Goal: Transaction & Acquisition: Purchase product/service

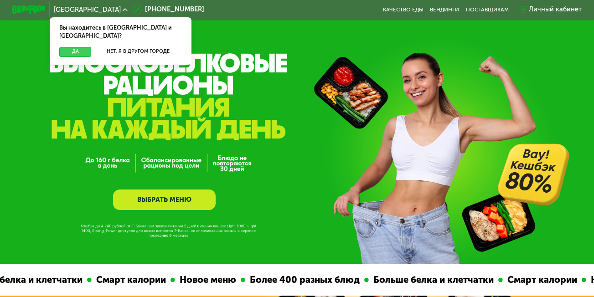
click at [77, 47] on button "Да" at bounding box center [75, 52] width 32 height 10
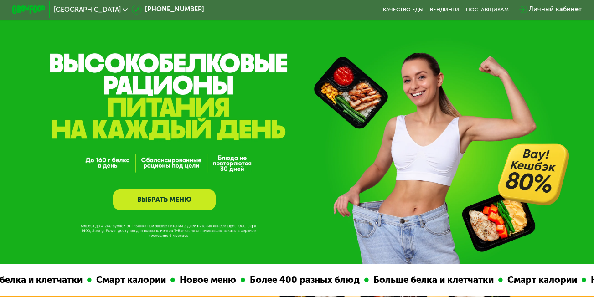
click at [175, 207] on link "ВЫБРАТЬ МЕНЮ" at bounding box center [164, 200] width 103 height 21
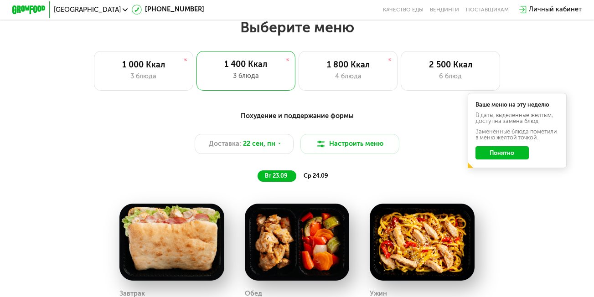
scroll to position [526, 0]
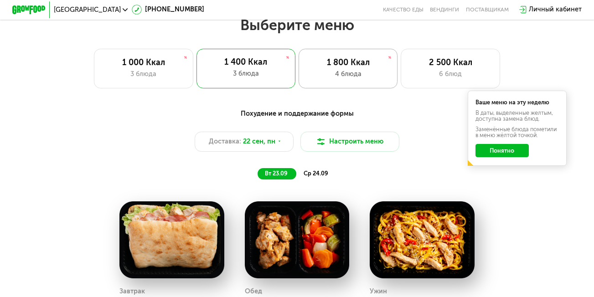
click at [340, 79] on div "4 блюда" at bounding box center [348, 74] width 82 height 10
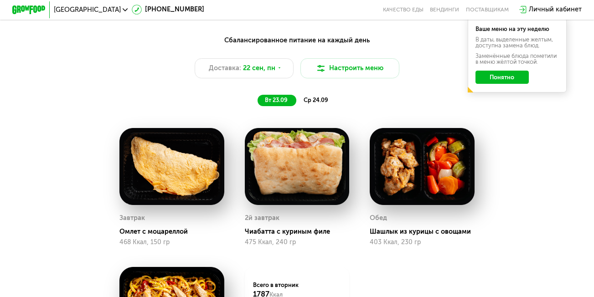
scroll to position [571, 0]
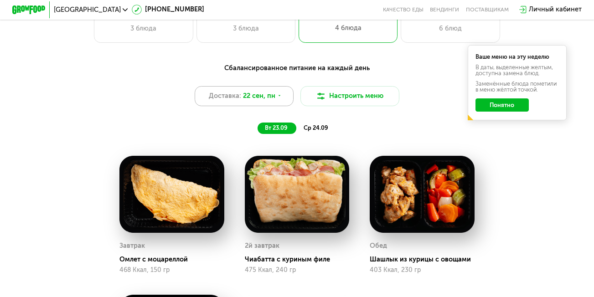
click at [274, 98] on span "22 сен, пн" at bounding box center [259, 96] width 32 height 10
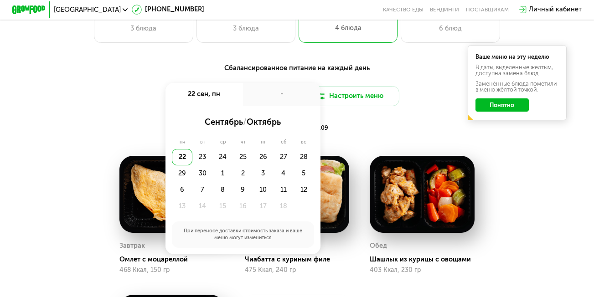
click at [350, 128] on div "вт 23.09 ср 24.09" at bounding box center [297, 128] width 342 height 11
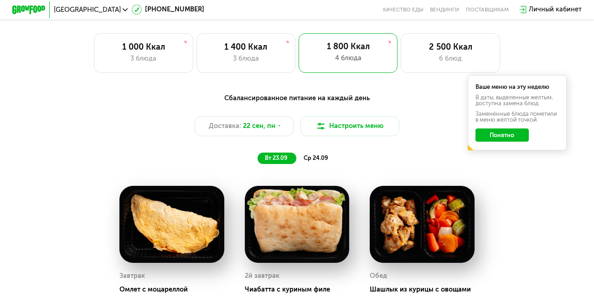
scroll to position [526, 0]
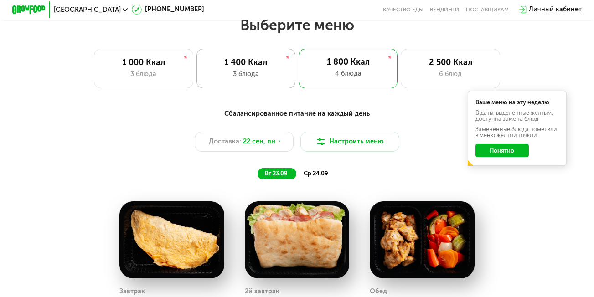
click at [280, 84] on div "1 400 Ккал 3 блюда" at bounding box center [245, 69] width 99 height 40
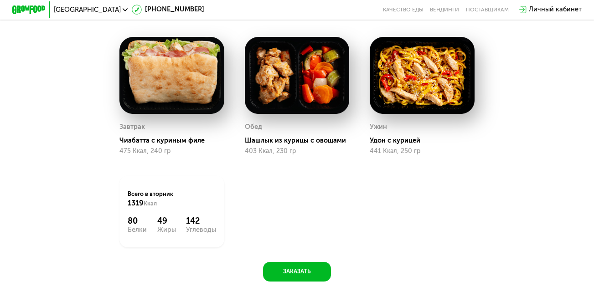
scroll to position [708, 0]
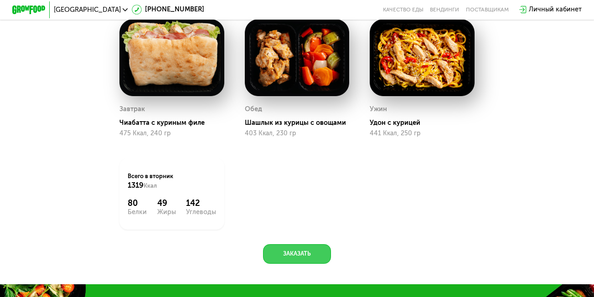
click at [303, 261] on button "Заказать" at bounding box center [297, 254] width 68 height 20
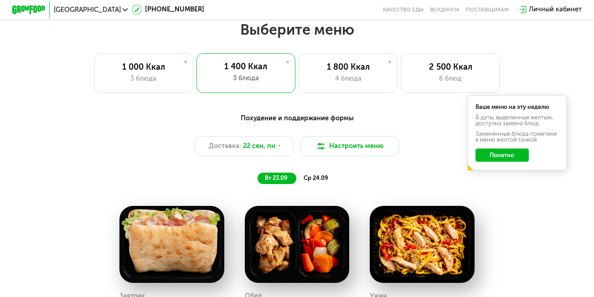
scroll to position [499, 0]
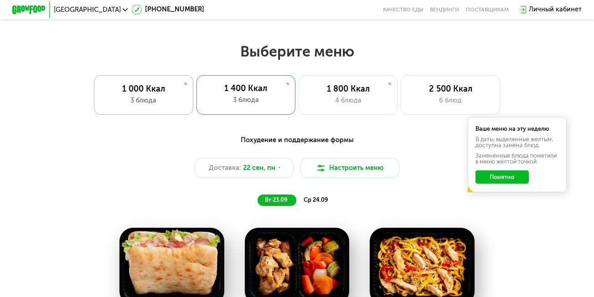
click at [154, 98] on div "1 000 Ккал 3 блюда" at bounding box center [143, 95] width 99 height 40
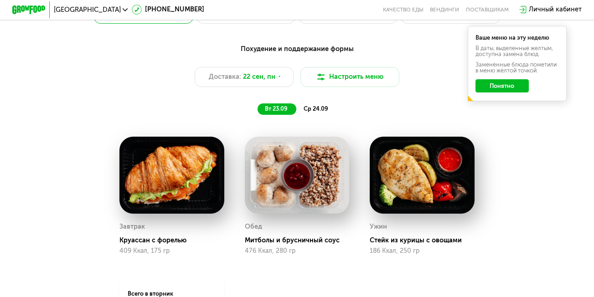
scroll to position [545, 0]
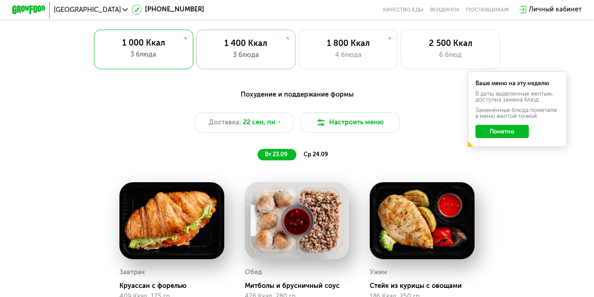
click at [235, 46] on div "1 400 Ккал" at bounding box center [246, 44] width 82 height 10
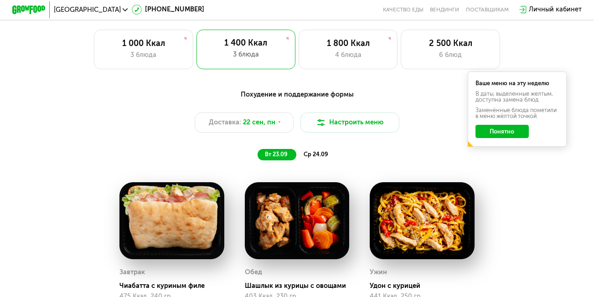
scroll to position [590, 0]
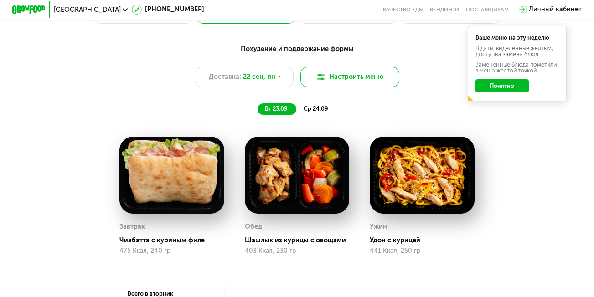
click at [331, 84] on button "Настроить меню" at bounding box center [349, 77] width 99 height 20
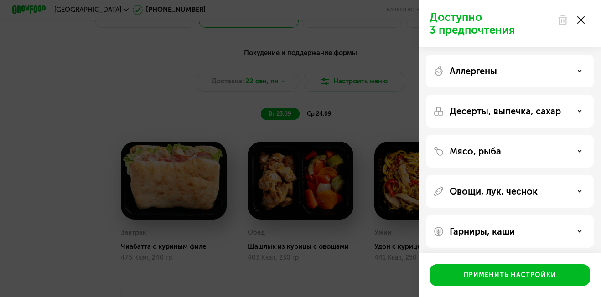
click at [580, 21] on use at bounding box center [580, 19] width 7 height 7
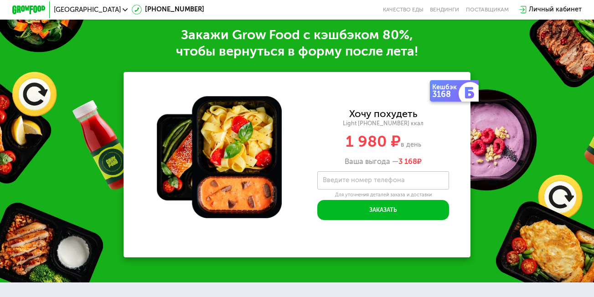
scroll to position [1001, 0]
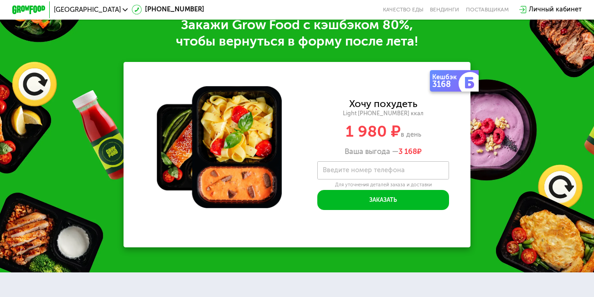
click at [466, 88] on img at bounding box center [469, 82] width 11 height 11
click at [358, 173] on label "Введите номер телефона" at bounding box center [364, 170] width 82 height 5
click at [358, 179] on input "Введите номер телефона" at bounding box center [383, 170] width 132 height 19
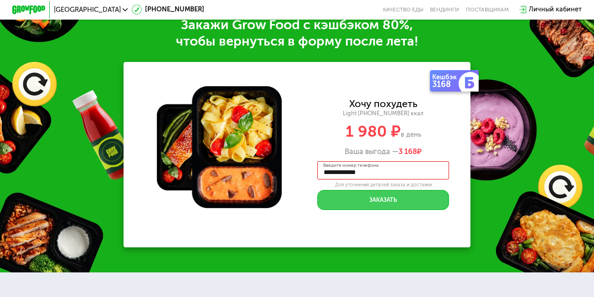
click at [384, 210] on button "Заказать" at bounding box center [383, 200] width 132 height 20
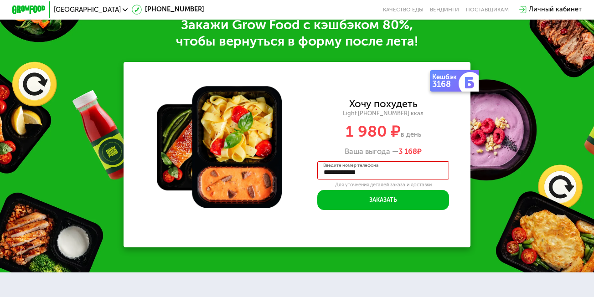
click at [332, 180] on input "**********" at bounding box center [383, 170] width 132 height 19
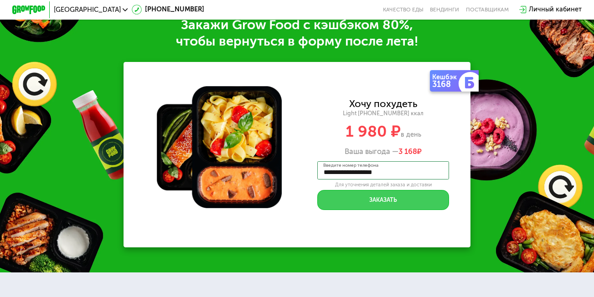
type input "**********"
click at [346, 208] on button "Заказать" at bounding box center [383, 200] width 132 height 20
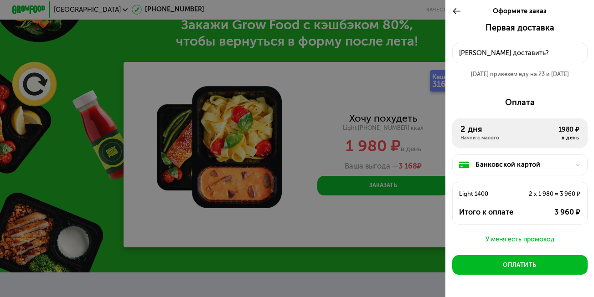
click at [475, 135] on div "2 дня" at bounding box center [509, 130] width 98 height 10
click at [475, 129] on div "2 дня" at bounding box center [509, 130] width 98 height 10
click at [473, 134] on div "2 дня" at bounding box center [509, 130] width 98 height 10
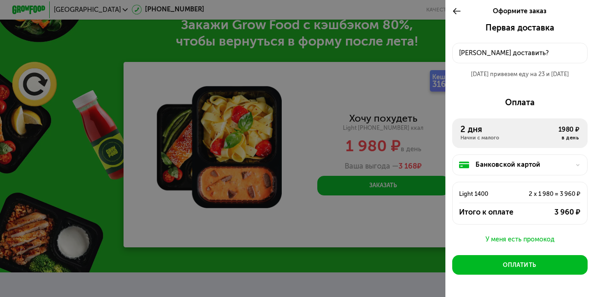
click at [529, 91] on div "Первая доставка [DATE] • 18:00-23:00 Куда доставить? [DATE] привезем еду на 23 …" at bounding box center [519, 173] width 149 height 300
click at [529, 196] on div "2 x 1 980 = 3 960 ₽" at bounding box center [544, 194] width 73 height 10
click at [490, 130] on div "2 дня" at bounding box center [509, 130] width 98 height 10
click at [476, 139] on div "Начни с малого" at bounding box center [509, 138] width 98 height 6
click at [471, 132] on div "2 дня" at bounding box center [509, 130] width 98 height 10
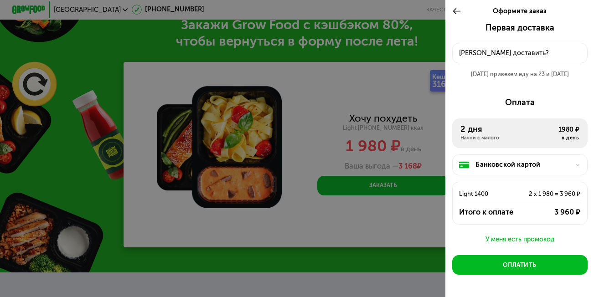
click at [482, 163] on div "Банковской картой" at bounding box center [522, 165] width 95 height 10
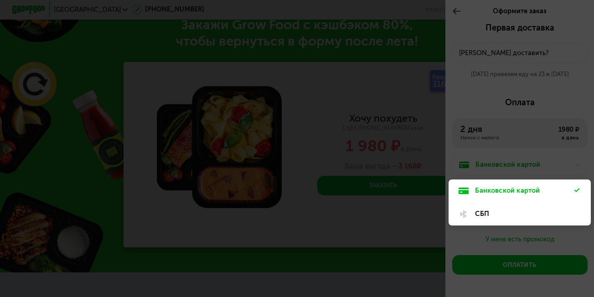
click at [478, 163] on div at bounding box center [297, 148] width 594 height 297
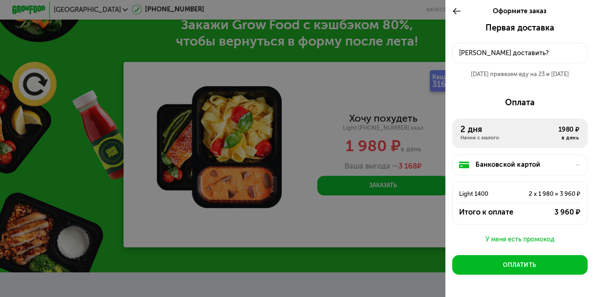
click at [482, 199] on div "Light 1400" at bounding box center [483, 194] width 48 height 10
click at [482, 217] on div "Итого к оплате" at bounding box center [492, 212] width 67 height 10
click at [511, 217] on div "Итого к оплате" at bounding box center [492, 212] width 67 height 10
click at [478, 136] on div "Начни с малого" at bounding box center [509, 138] width 98 height 6
click at [469, 132] on div "2 дня" at bounding box center [509, 130] width 98 height 10
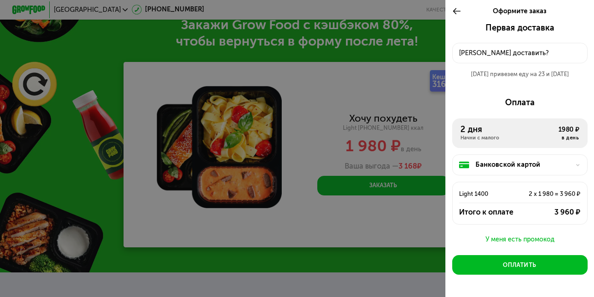
click at [469, 132] on div "2 дня" at bounding box center [509, 130] width 98 height 10
click at [497, 131] on div "2 дня" at bounding box center [509, 130] width 98 height 10
click at [477, 122] on div "2 дня Начни с малого 1980 ₽ в день" at bounding box center [519, 134] width 135 height 30
click at [452, 10] on icon at bounding box center [457, 11] width 10 height 10
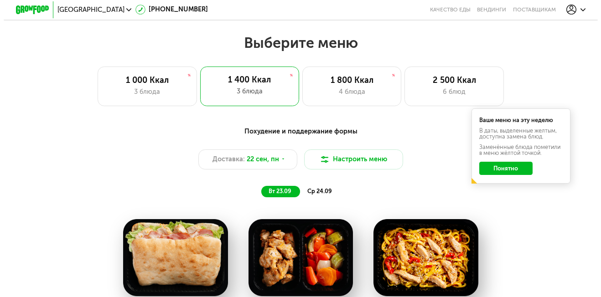
scroll to position [560, 0]
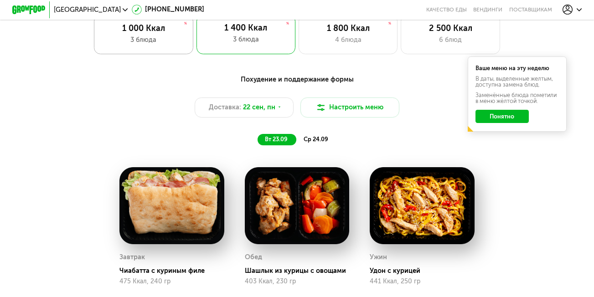
click at [178, 52] on div "1 000 Ккал 3 блюда" at bounding box center [143, 35] width 99 height 40
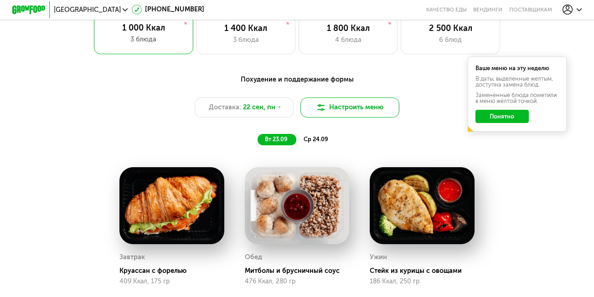
click at [336, 105] on button "Настроить меню" at bounding box center [349, 108] width 99 height 20
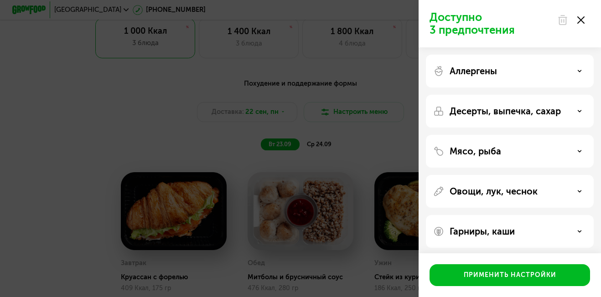
click at [513, 227] on p "Гарниры, каши" at bounding box center [481, 231] width 65 height 11
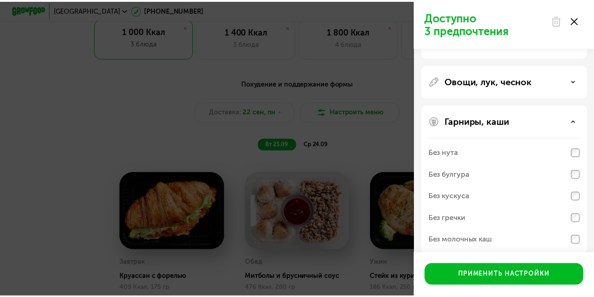
scroll to position [121, 0]
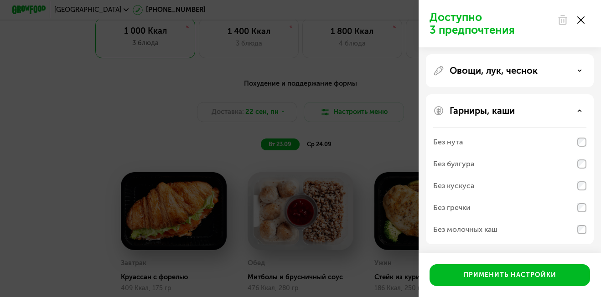
click at [519, 207] on div "Без гречки" at bounding box center [509, 208] width 153 height 22
click at [512, 222] on div "Без молочных каш" at bounding box center [509, 230] width 153 height 22
click at [521, 148] on div "Без нута" at bounding box center [509, 142] width 153 height 22
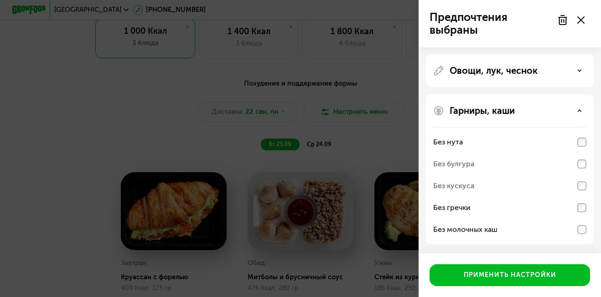
click at [517, 161] on div "Без булгура" at bounding box center [509, 164] width 153 height 22
click at [514, 171] on div "Без булгура" at bounding box center [509, 164] width 153 height 22
click at [511, 185] on div "Без кускуса" at bounding box center [509, 186] width 153 height 22
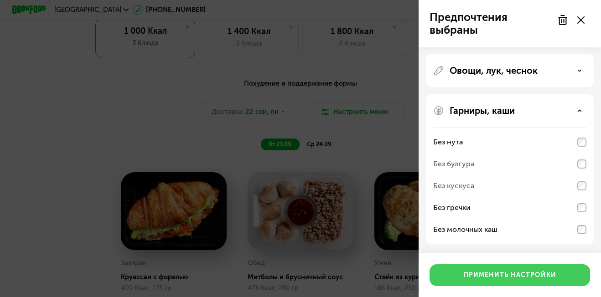
click at [517, 274] on div "Применить настройки" at bounding box center [510, 275] width 93 height 9
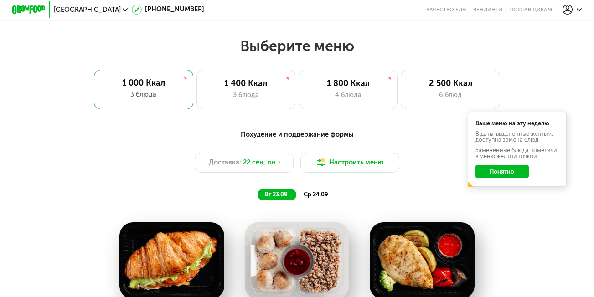
scroll to position [514, 0]
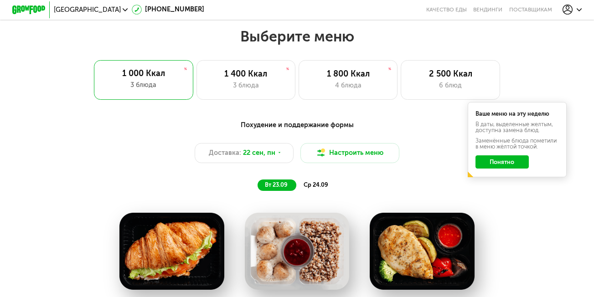
click at [320, 188] on span "ср 24.09" at bounding box center [316, 184] width 25 height 7
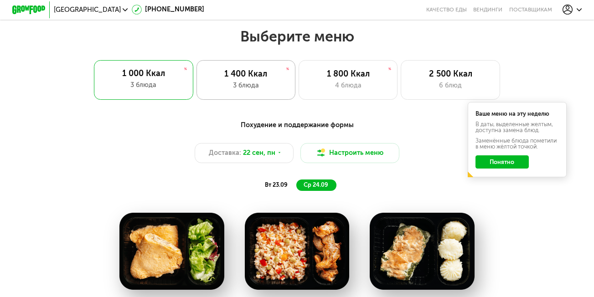
click at [275, 79] on div "1 400 Ккал" at bounding box center [246, 74] width 82 height 10
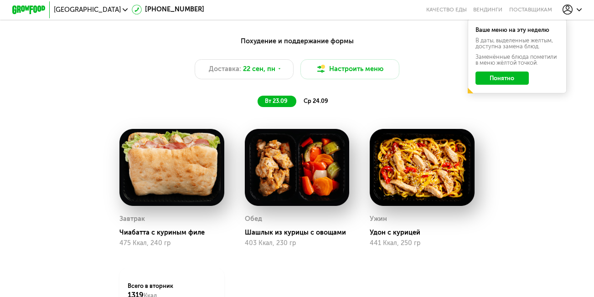
scroll to position [605, 0]
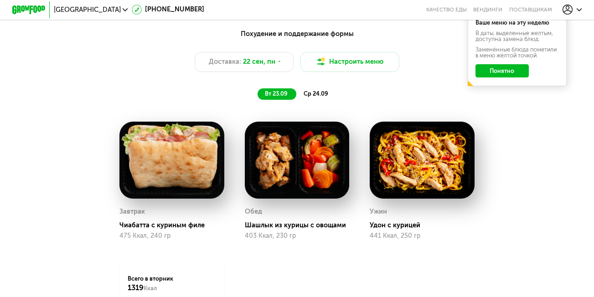
click at [312, 97] on span "ср 24.09" at bounding box center [316, 93] width 25 height 7
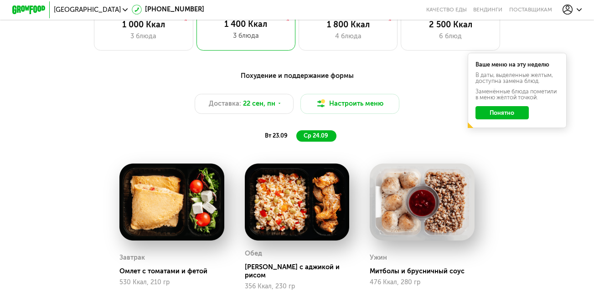
scroll to position [560, 0]
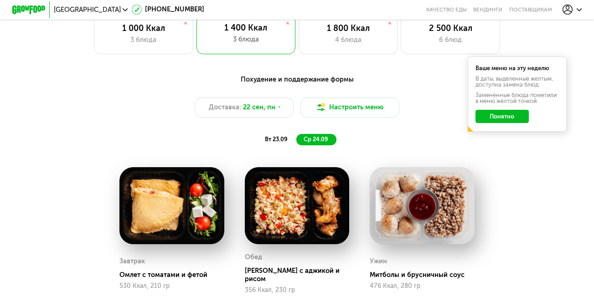
click at [280, 142] on span "вт 23.09" at bounding box center [276, 139] width 23 height 7
